Goal: Communication & Community: Answer question/provide support

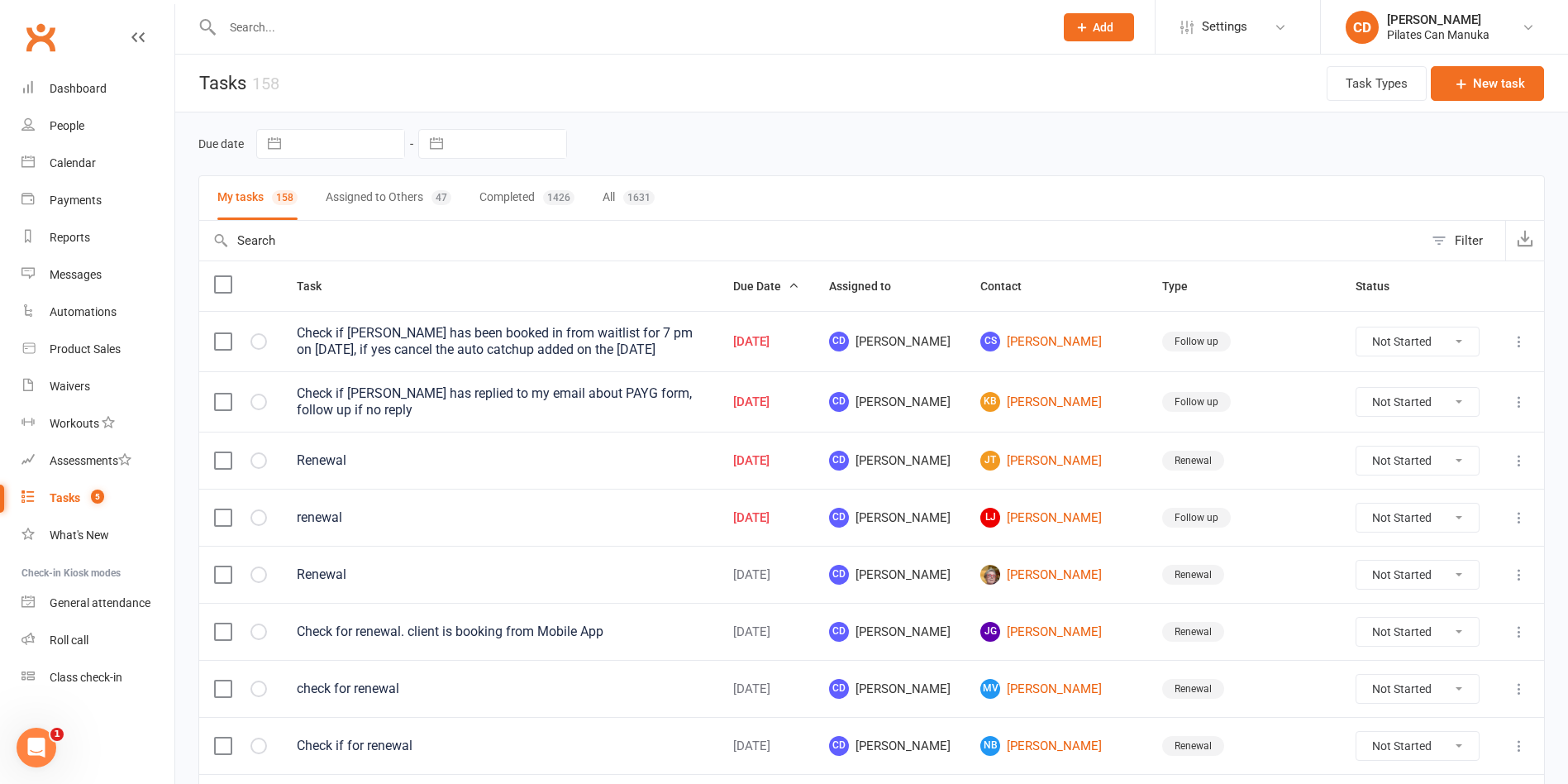
click at [310, 26] on input "text" at bounding box center [629, 26] width 825 height 23
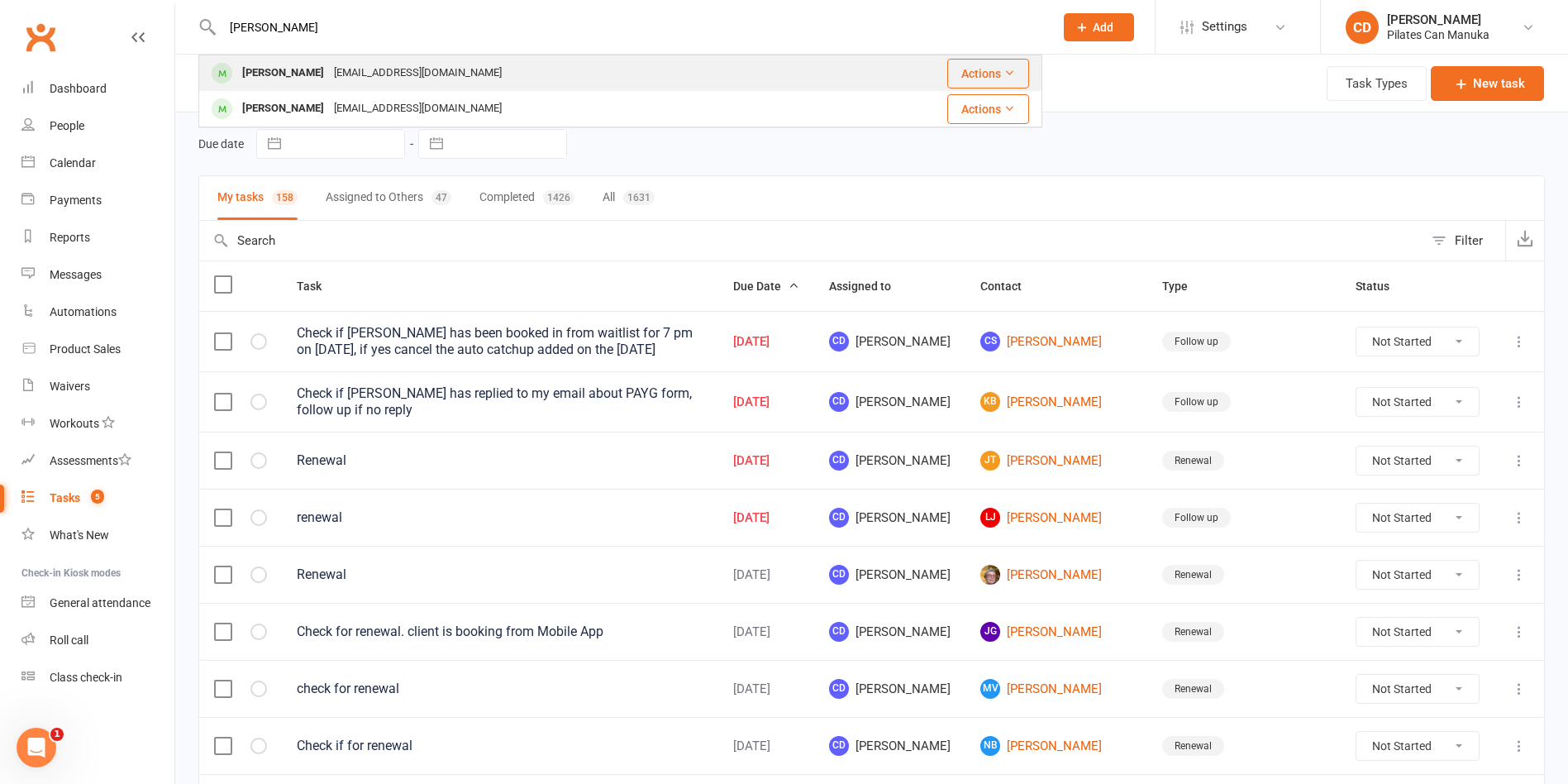
type input "Ramila"
click at [313, 71] on div "Ramila Varendran" at bounding box center [282, 73] width 92 height 24
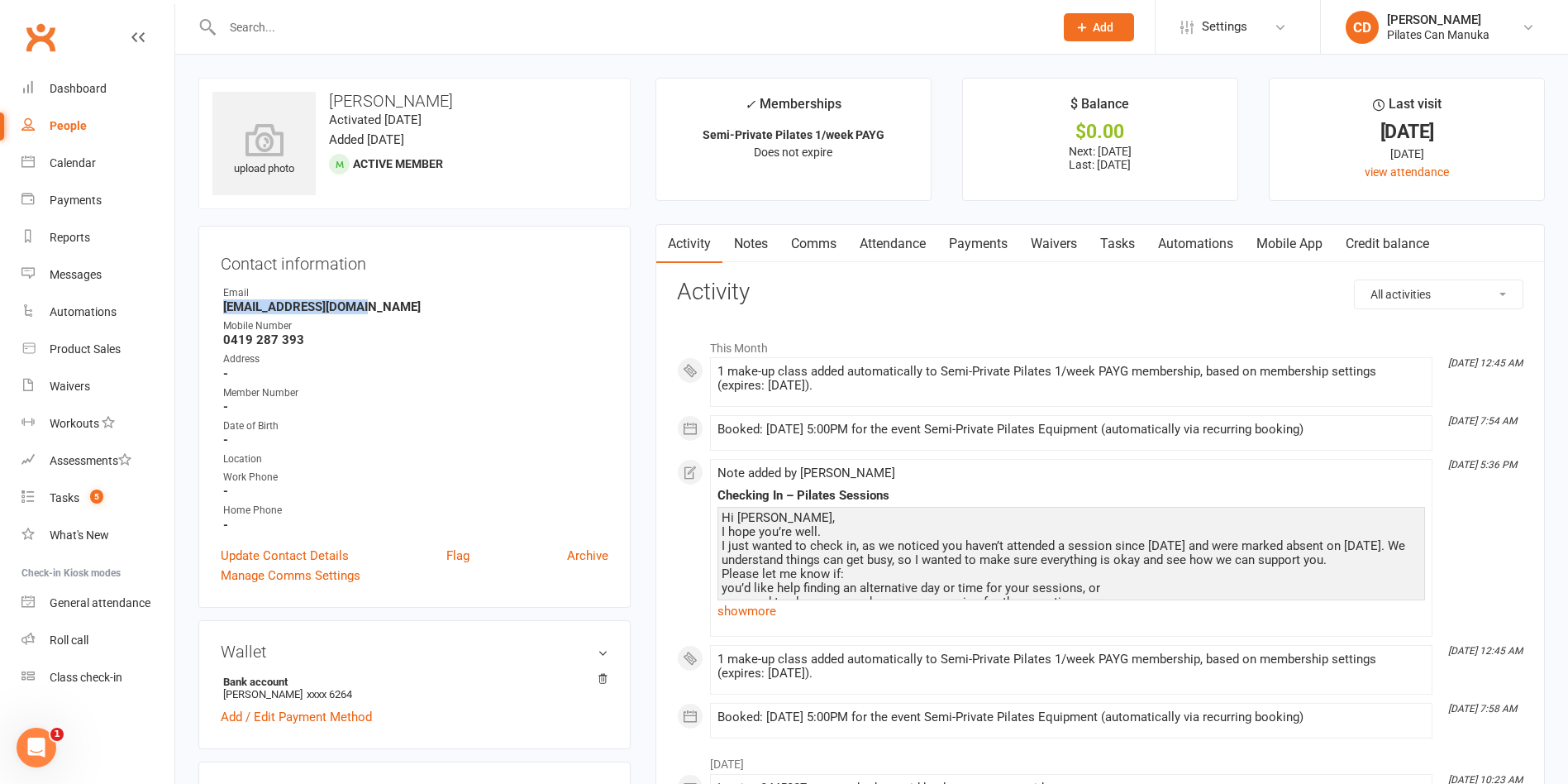
drag, startPoint x: 380, startPoint y: 307, endPoint x: 206, endPoint y: 306, distance: 174.0
click at [206, 306] on div "Contact information Owner Email rami_wick@hotmail.com Mobile Number 0419 287 39…" at bounding box center [415, 417] width 432 height 382
copy strong "rami_wick@hotmail.com"
click at [897, 248] on link "Attendance" at bounding box center [892, 244] width 89 height 38
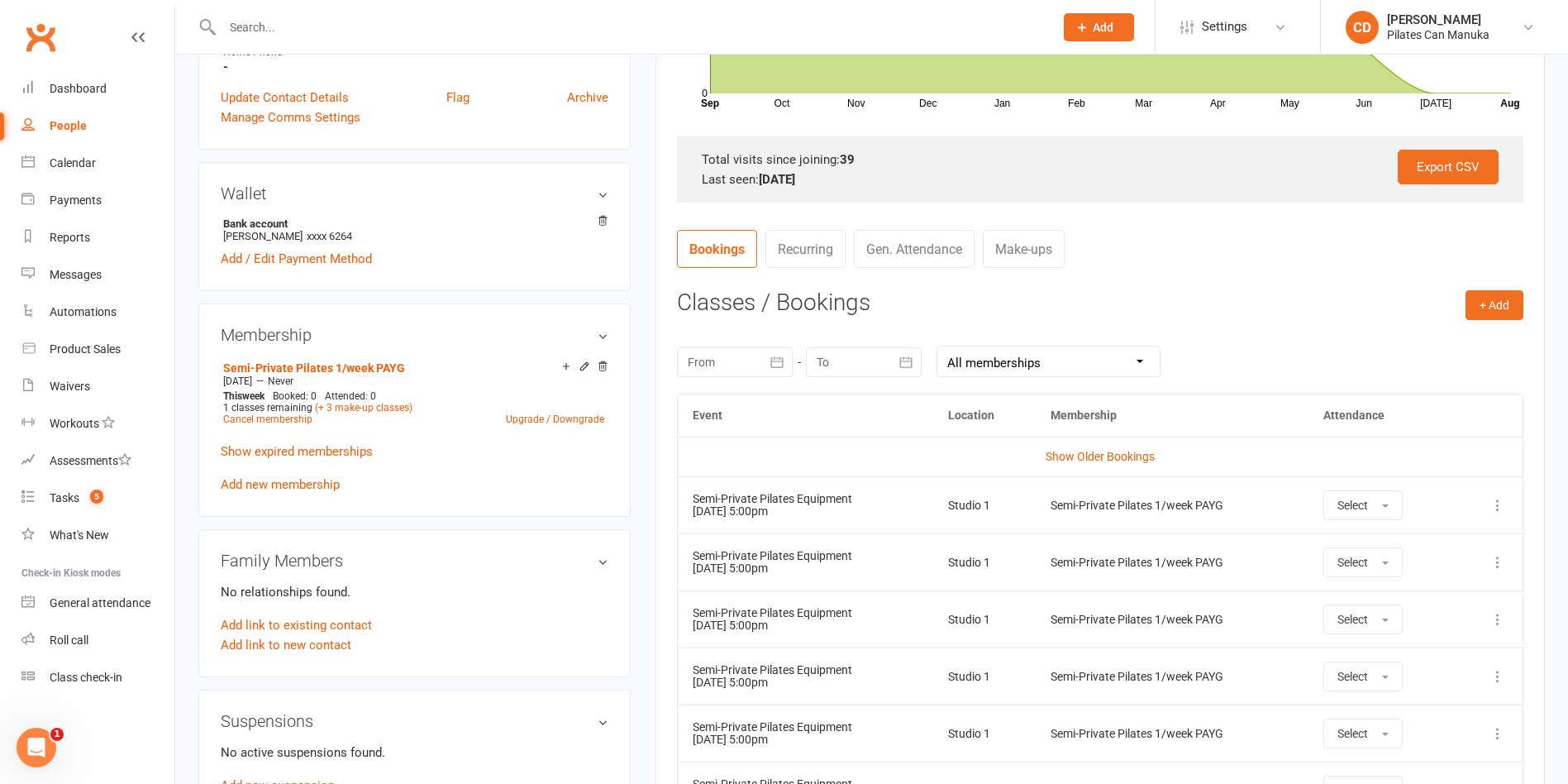
scroll to position [496, 0]
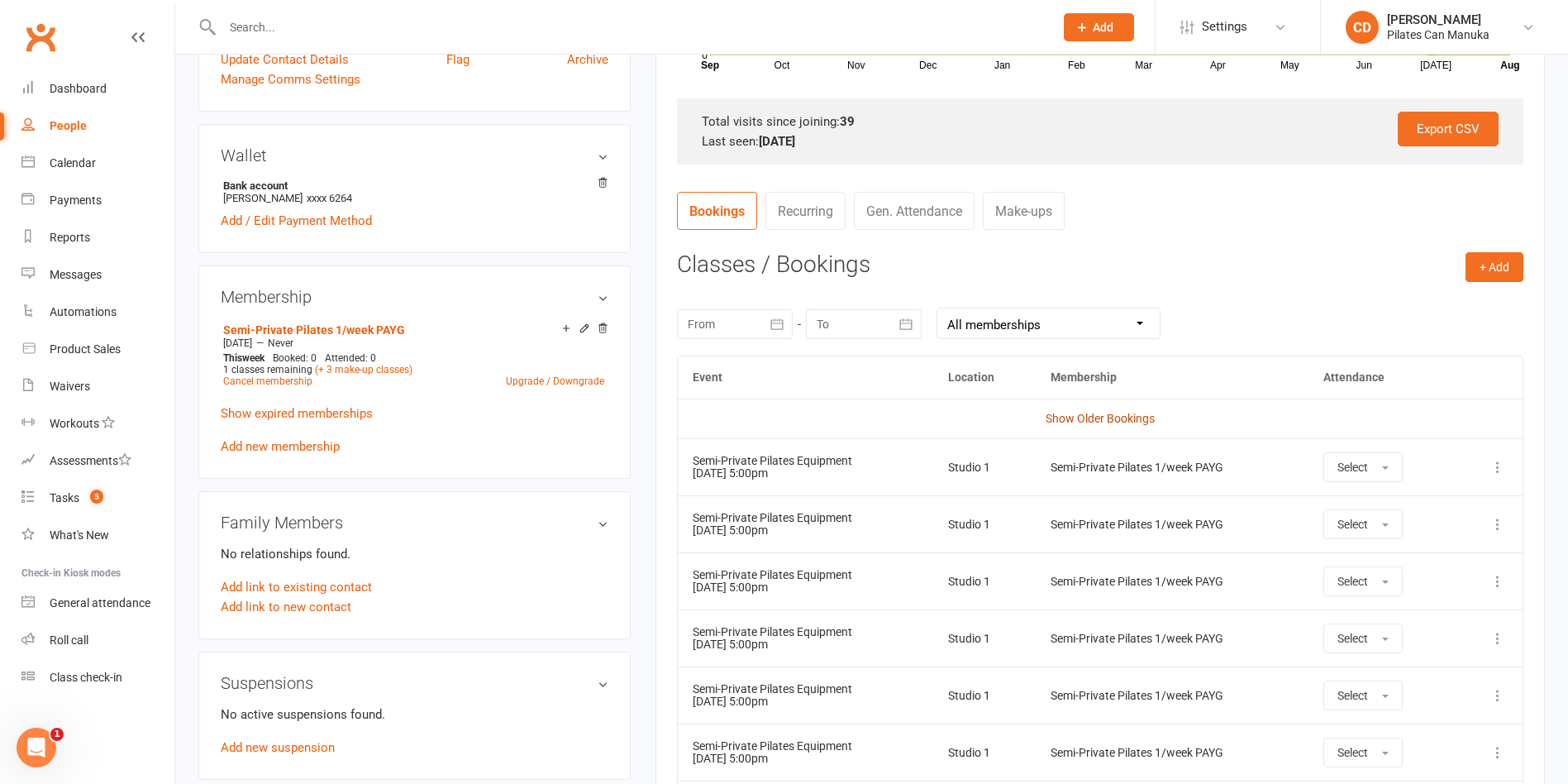
click at [1134, 421] on link "Show Older Bookings" at bounding box center [1100, 418] width 109 height 14
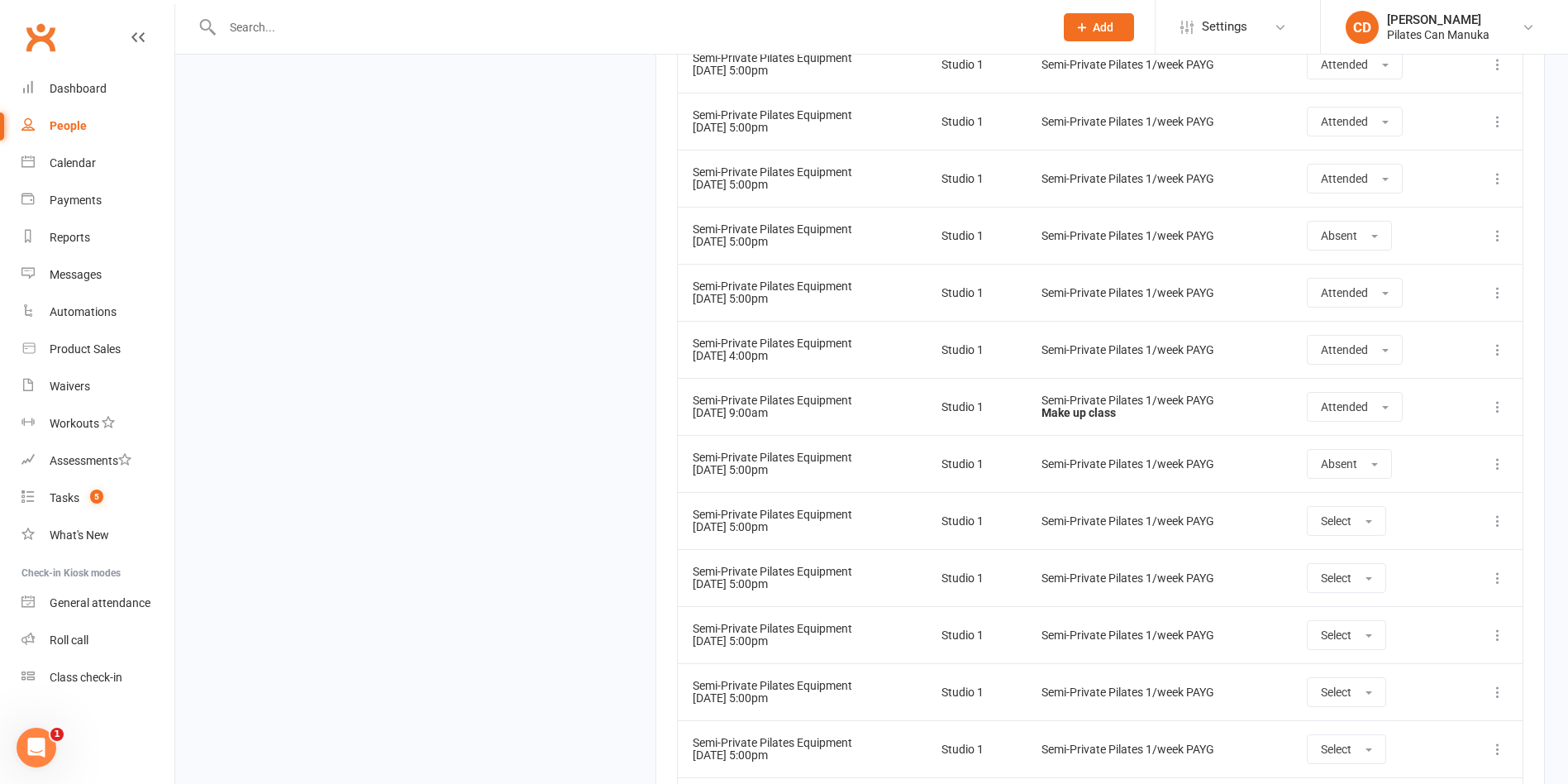
scroll to position [3101, 0]
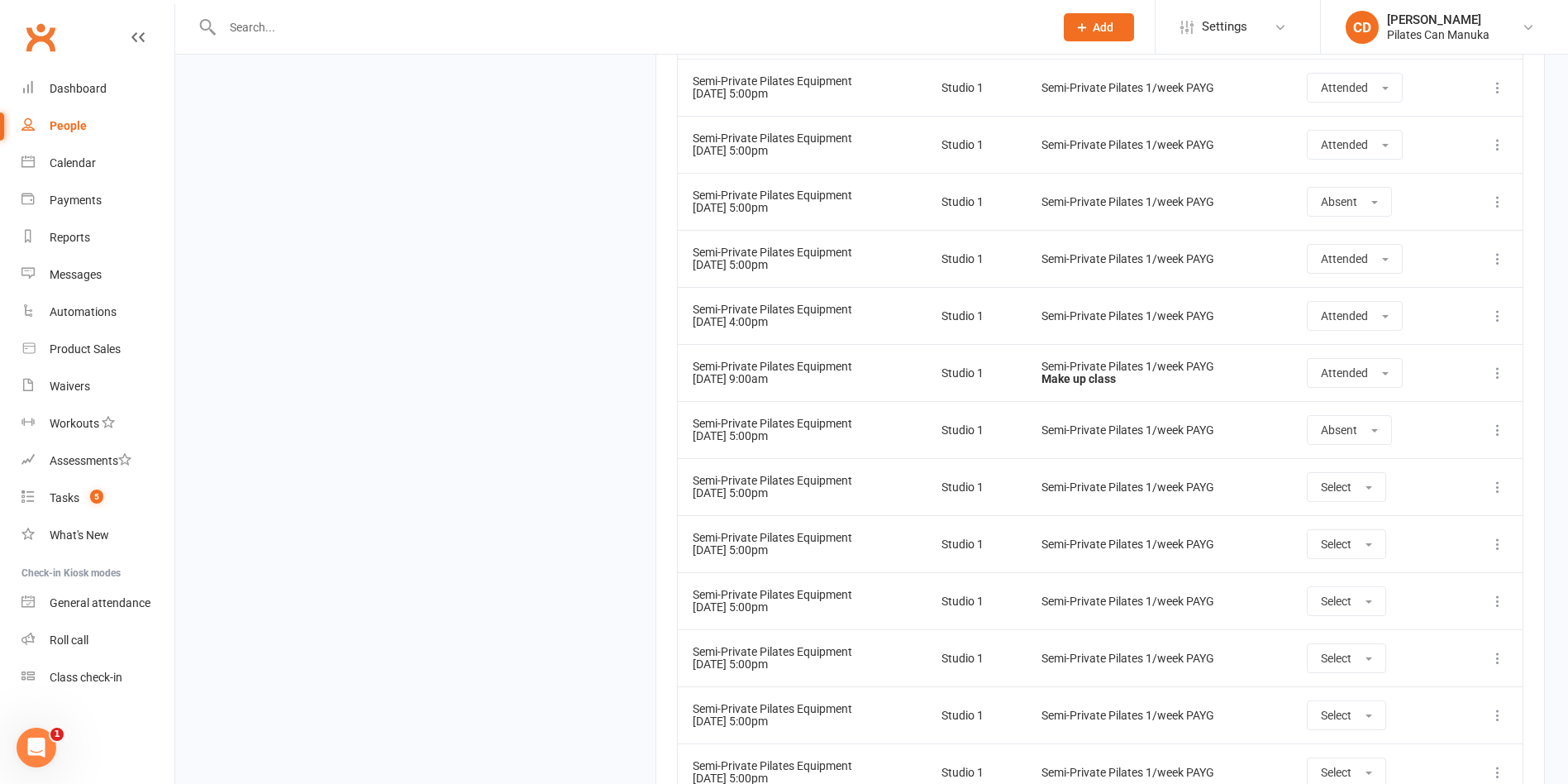
drag, startPoint x: 819, startPoint y: 493, endPoint x: 692, endPoint y: 500, distance: 127.2
click at [692, 500] on td "Semi-Private Pilates Equipment 21 Aug 2025 5:00pm" at bounding box center [803, 486] width 249 height 57
copy td "21 Aug 2025 5:00pm"
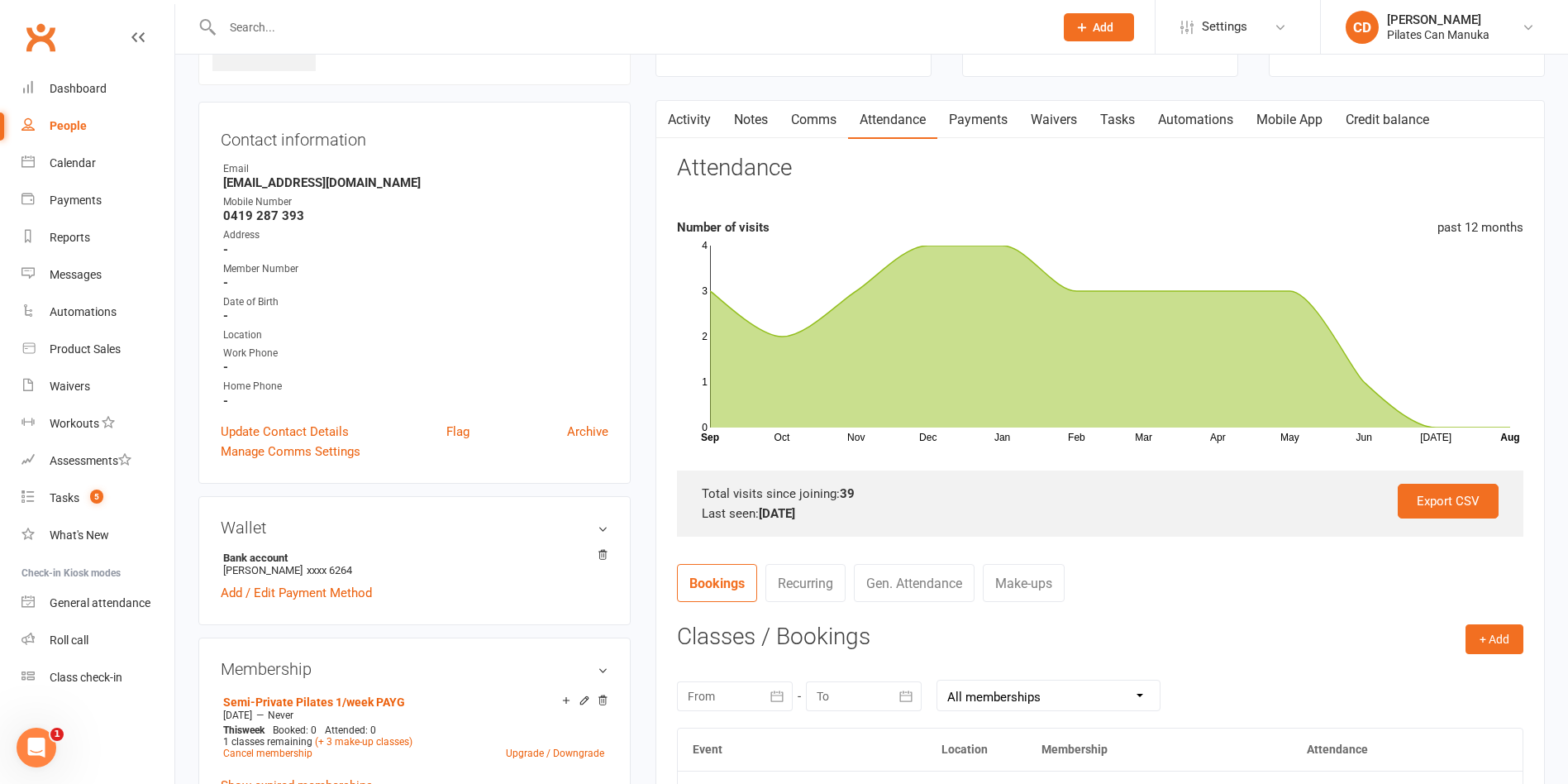
scroll to position [0, 0]
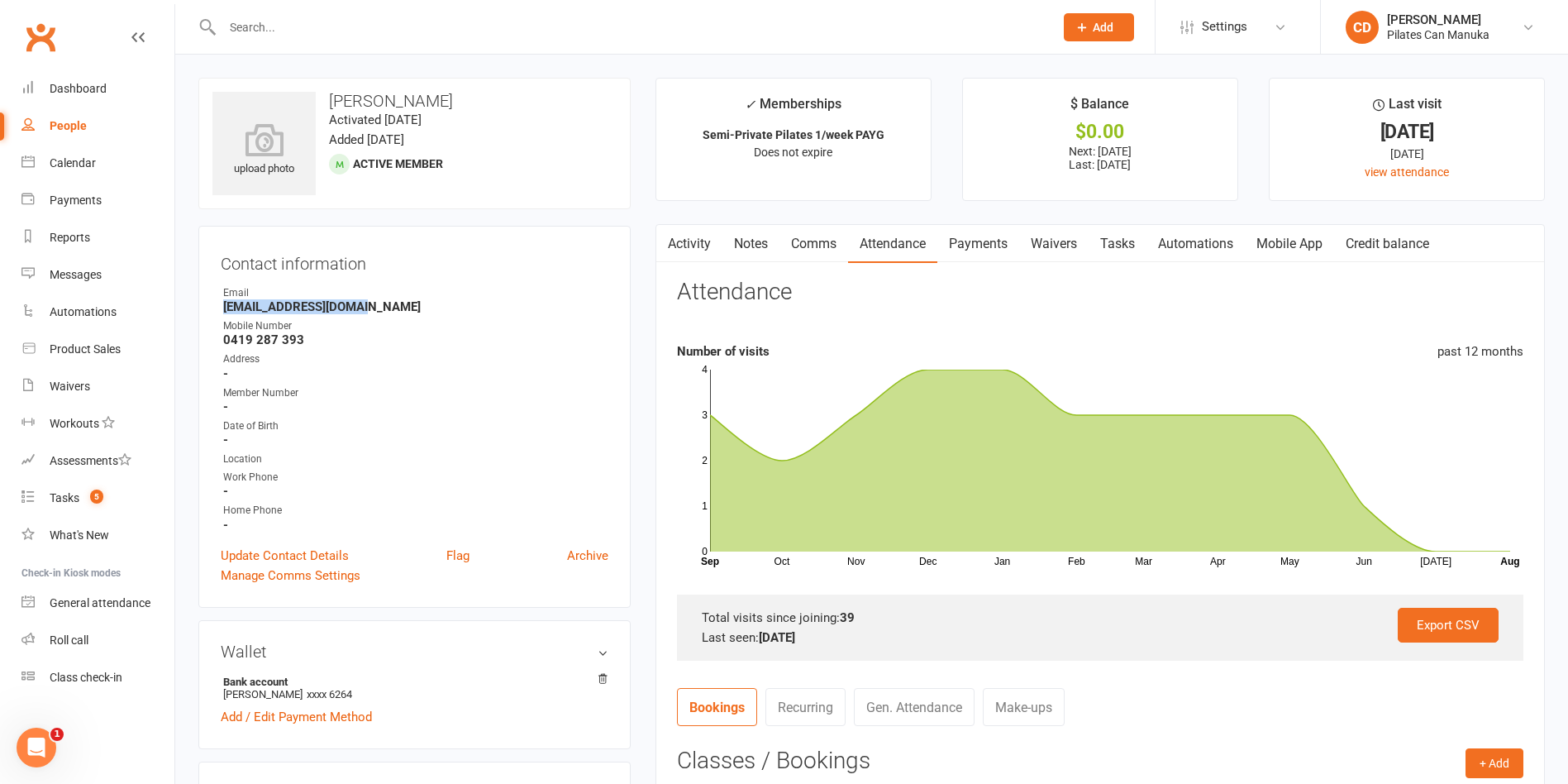
drag, startPoint x: 370, startPoint y: 308, endPoint x: 211, endPoint y: 310, distance: 159.0
click at [211, 310] on div "Contact information Owner Email rami_wick@hotmail.com Mobile Number 0419 287 39…" at bounding box center [415, 417] width 432 height 382
copy strong "rami_wick@hotmail.com"
drag, startPoint x: 766, startPoint y: 245, endPoint x: 1366, endPoint y: 251, distance: 600.0
click at [766, 245] on link "Notes" at bounding box center [751, 244] width 57 height 38
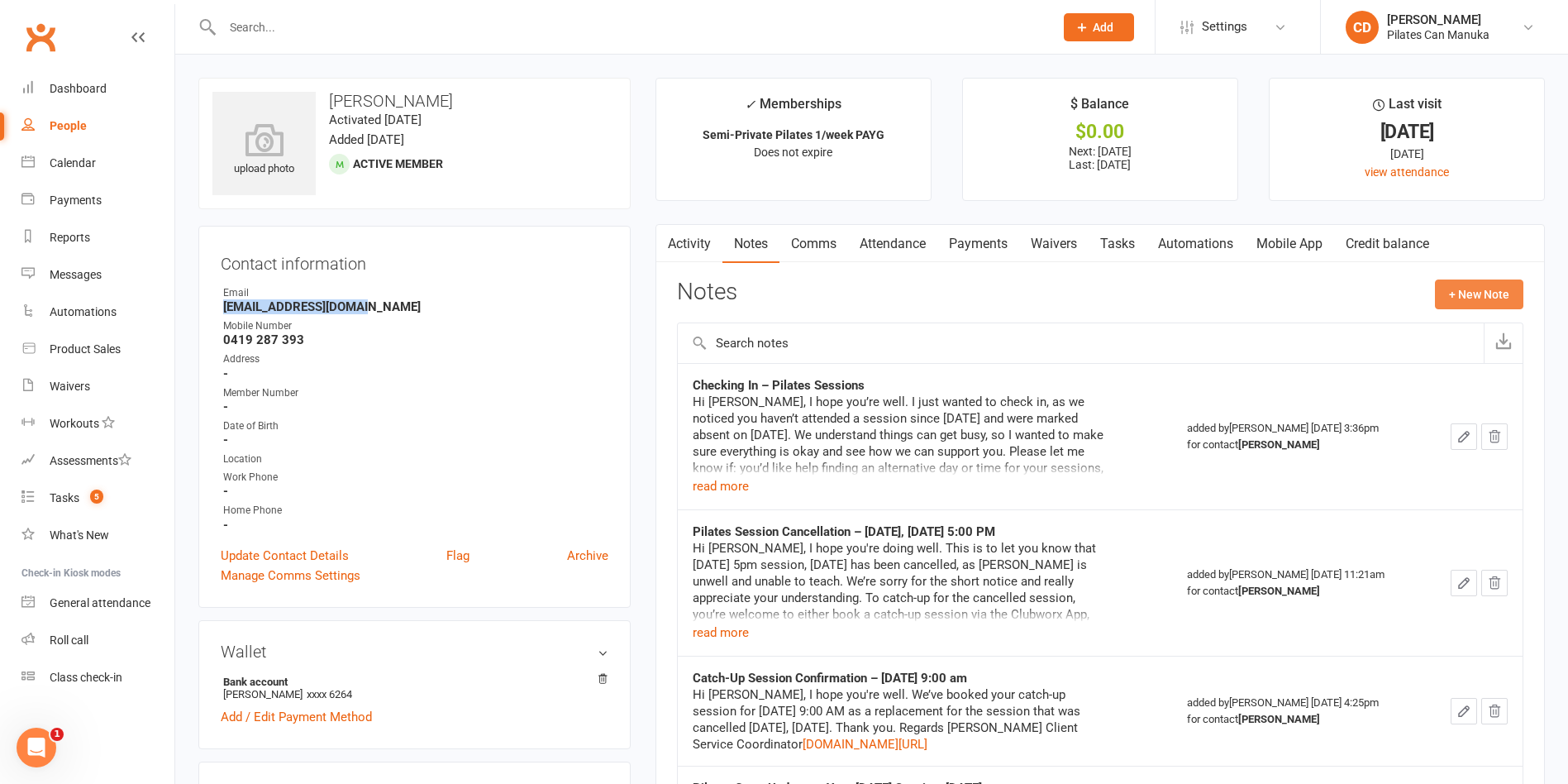
click at [1460, 295] on button "+ New Note" at bounding box center [1479, 294] width 88 height 30
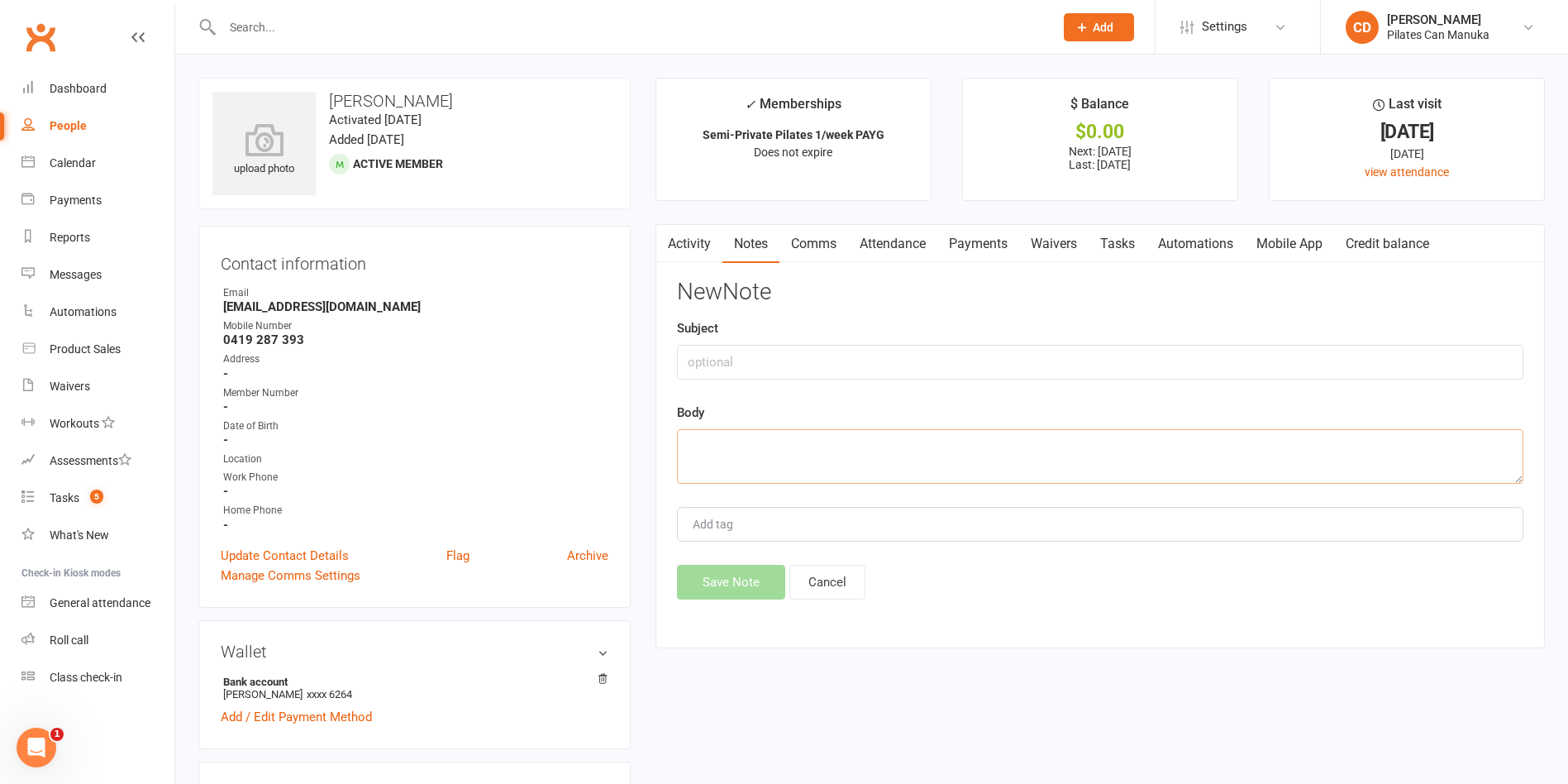
click at [958, 456] on textarea at bounding box center [1100, 457] width 846 height 55
paste textarea "Hi Ramila, I hope you’re doing well. I just wanted to follow up on my previous …"
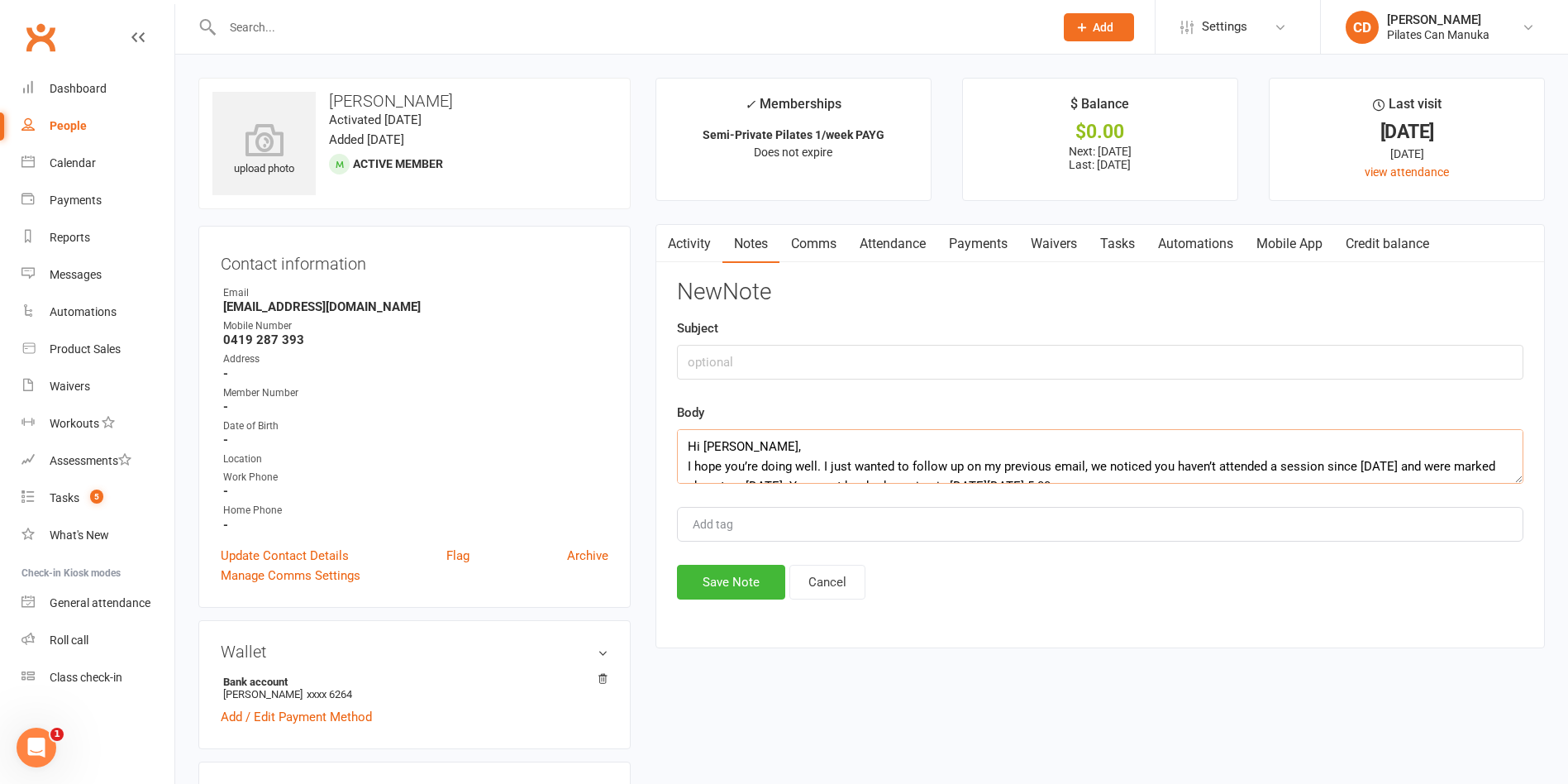
drag, startPoint x: 693, startPoint y: 346, endPoint x: 568, endPoint y: 253, distance: 155.8
paste textarea "please let me know if: you’d like help finding an alternative day or time for y…"
type textarea "Hi Ramila, I hope you’re doing well. I just wanted to follow up on my previous …"
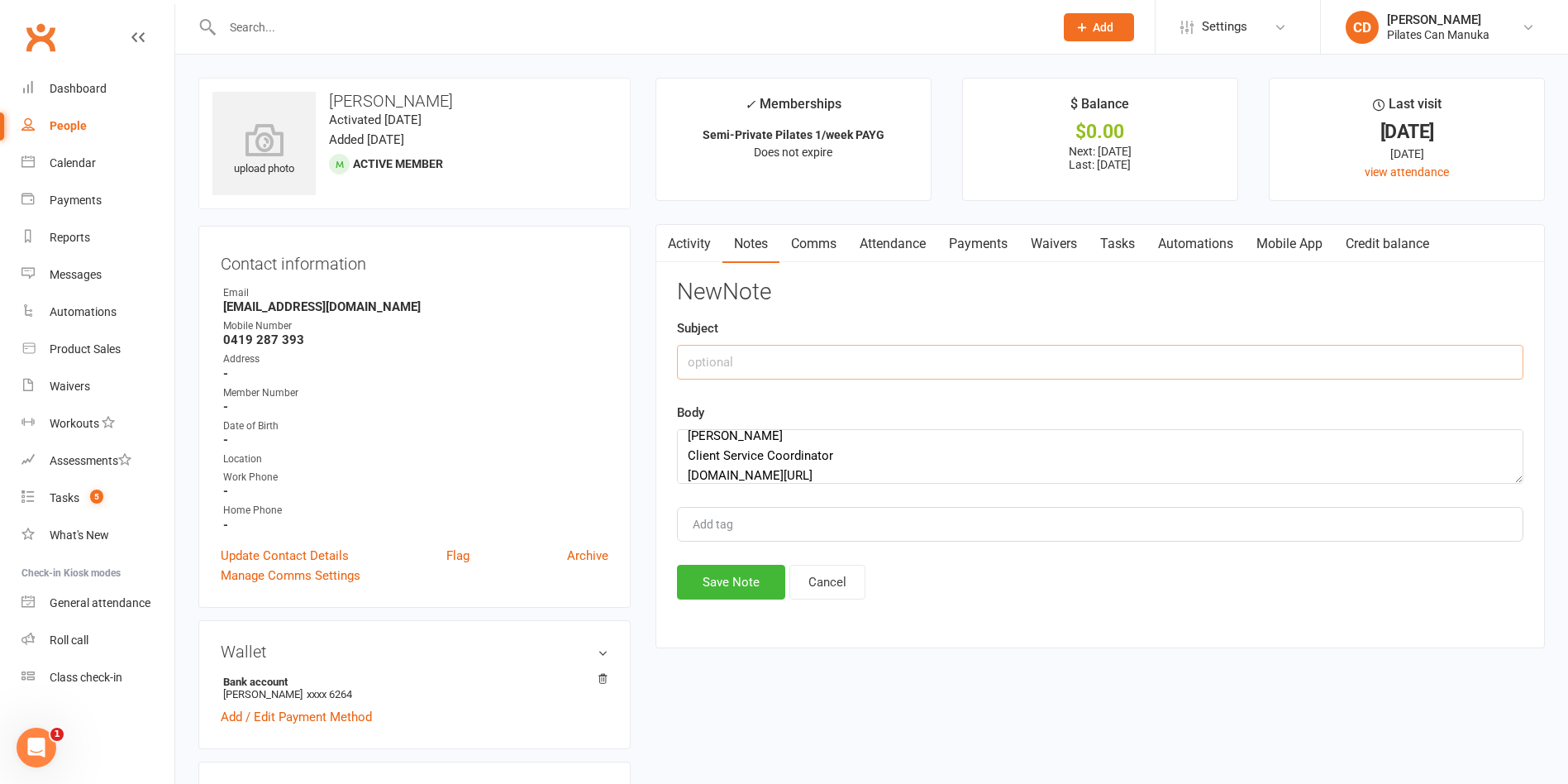
click at [889, 351] on input "text" at bounding box center [1100, 362] width 846 height 35
paste input "Follow Up: Checking In – Pilates Sessions"
type input "Follow Up: Checking In – Pilates Sessions"
click at [771, 580] on button "Save Note" at bounding box center [731, 582] width 108 height 35
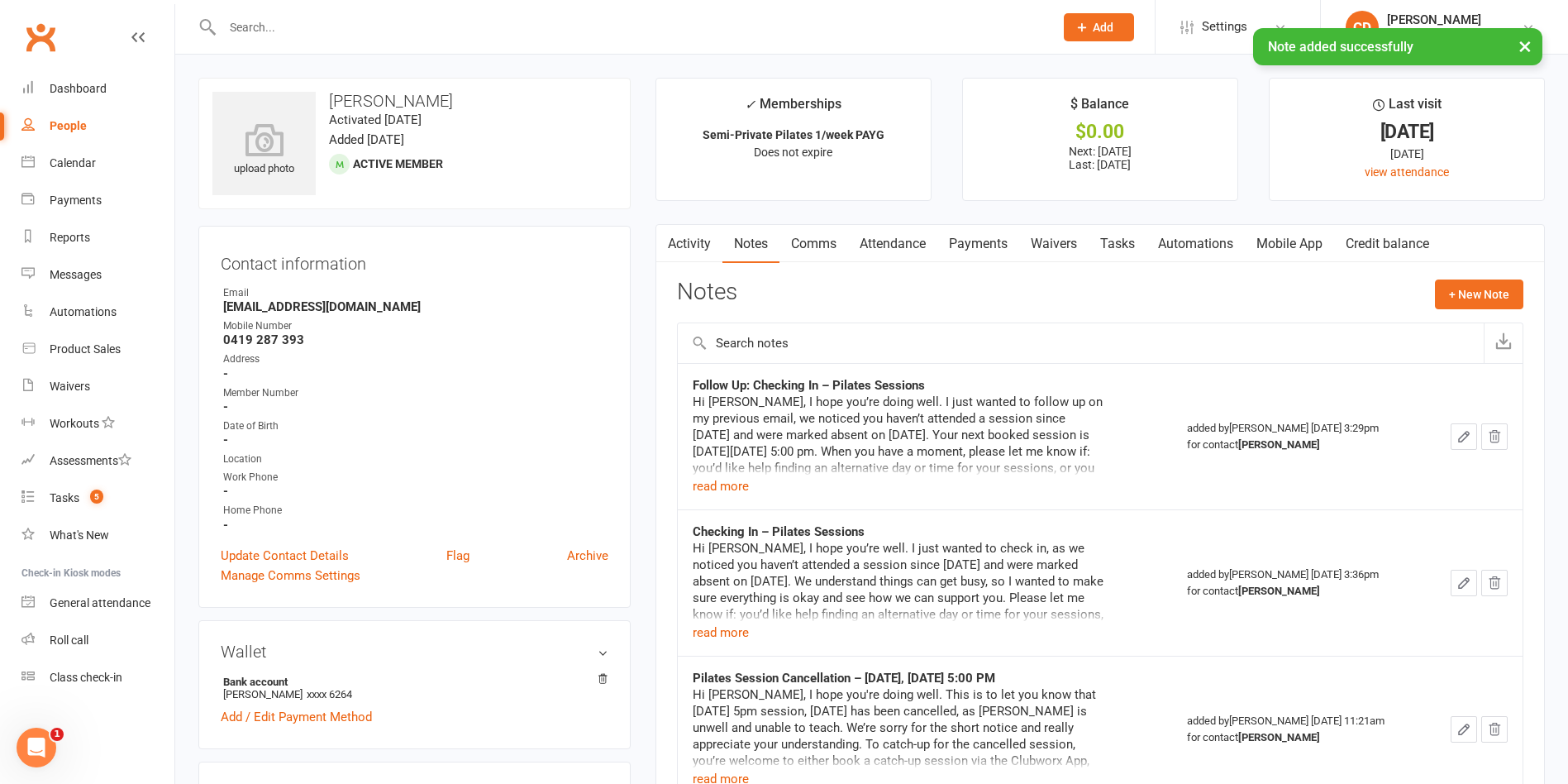
drag, startPoint x: 475, startPoint y: 98, endPoint x: 327, endPoint y: 94, distance: 148.1
click at [327, 94] on h3 "Ramila Varendran" at bounding box center [414, 101] width 404 height 18
copy h3 "Ramila Varendran"
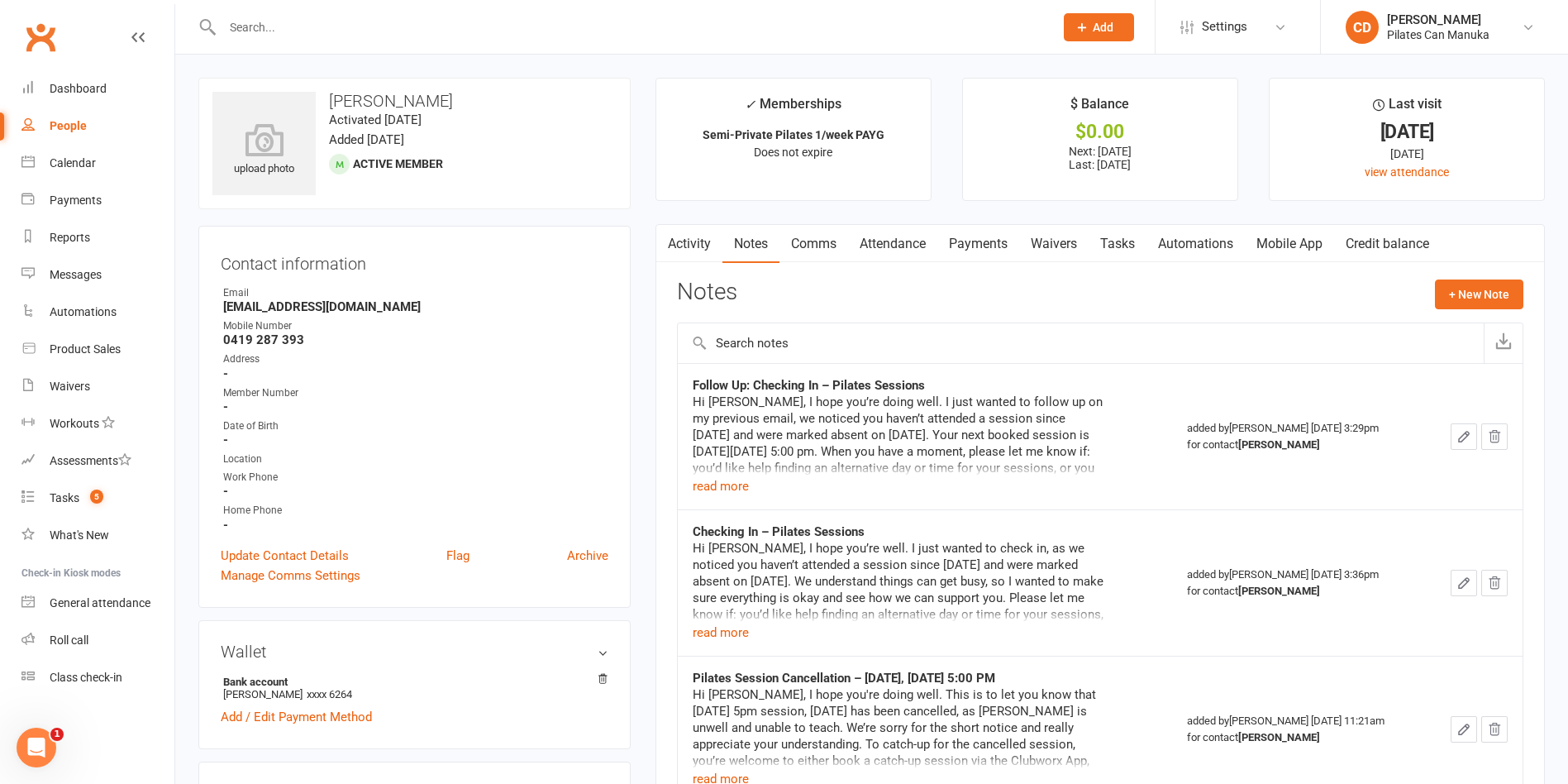
click at [357, 40] on div at bounding box center [621, 26] width 844 height 54
click at [101, 497] on span "5" at bounding box center [96, 496] width 14 height 14
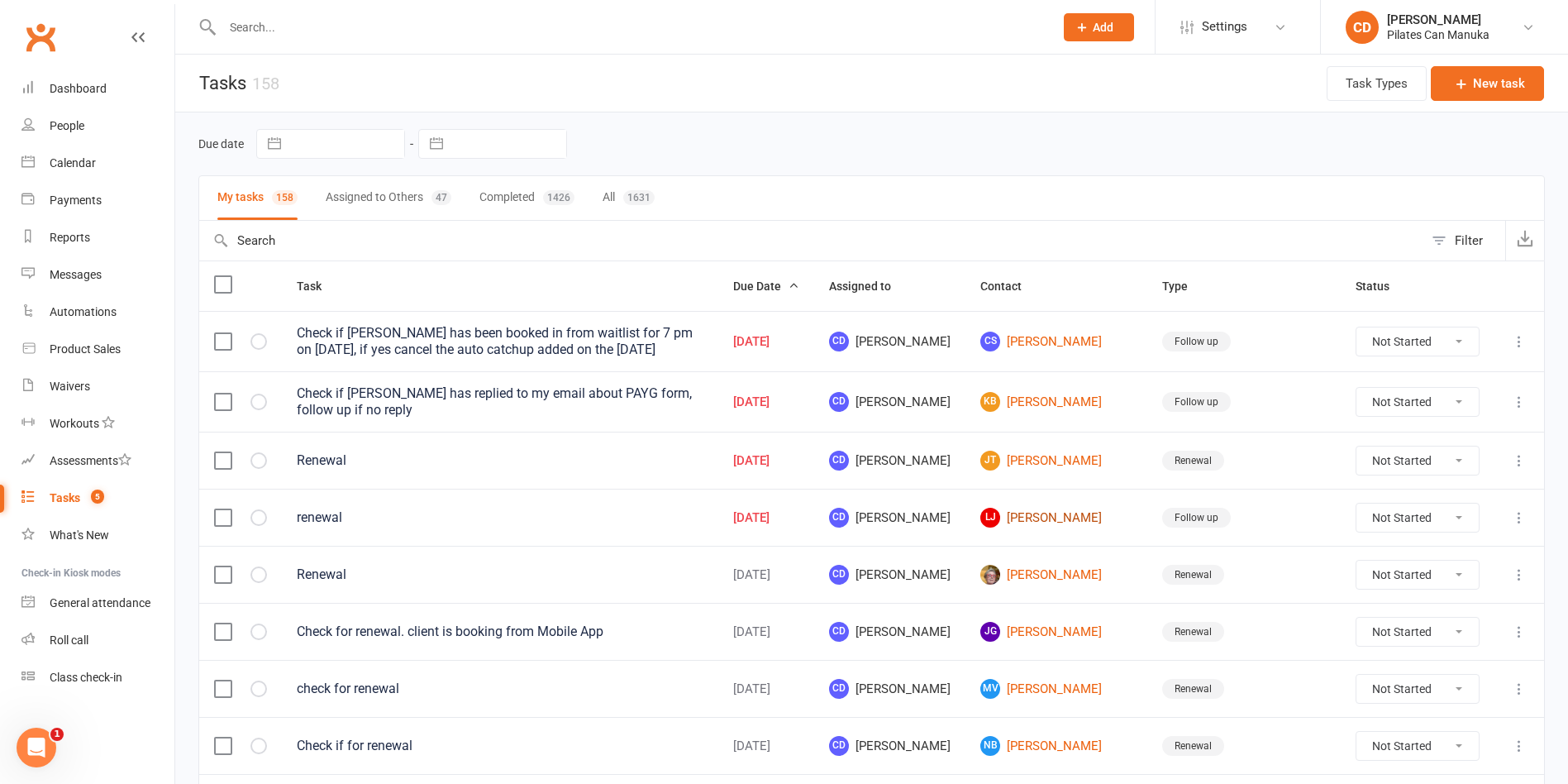
click at [1059, 508] on link "LJ Louise Jansen" at bounding box center [1057, 518] width 153 height 20
